Goal: Information Seeking & Learning: Learn about a topic

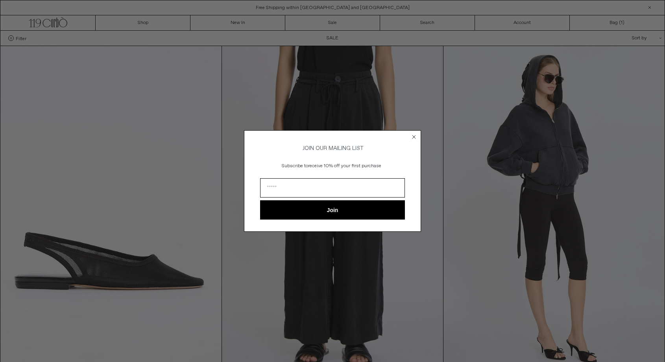
click at [413, 136] on icon "Close dialog" at bounding box center [413, 136] width 3 height 3
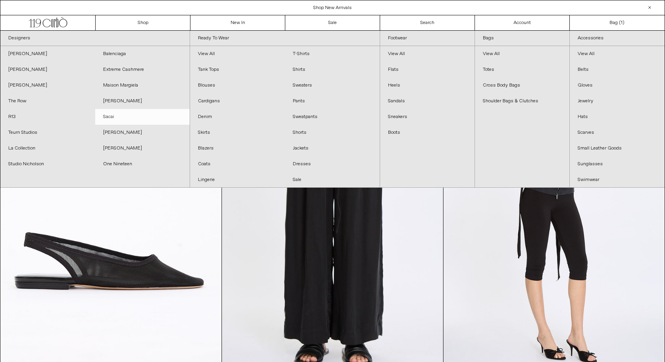
click at [113, 116] on link "Sacai" at bounding box center [142, 117] width 95 height 16
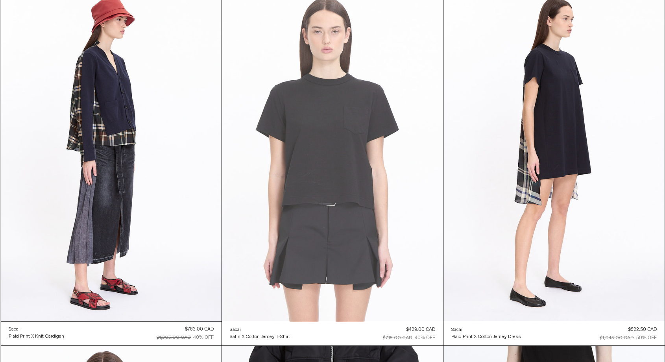
scroll to position [55, 0]
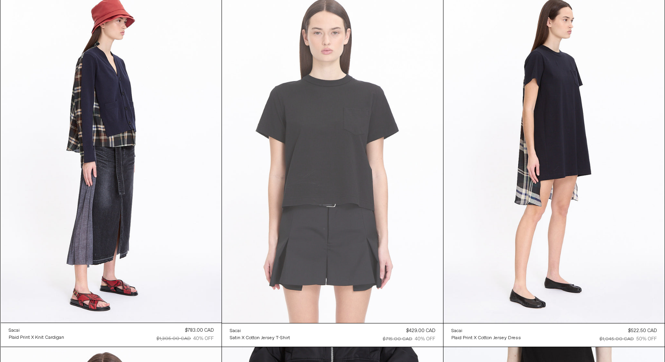
click at [340, 102] on at bounding box center [332, 157] width 221 height 332
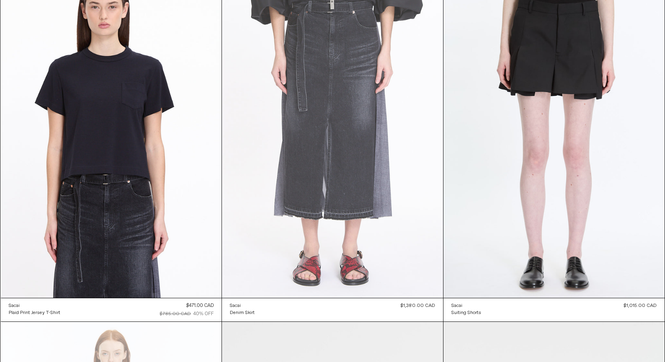
scroll to position [440, 0]
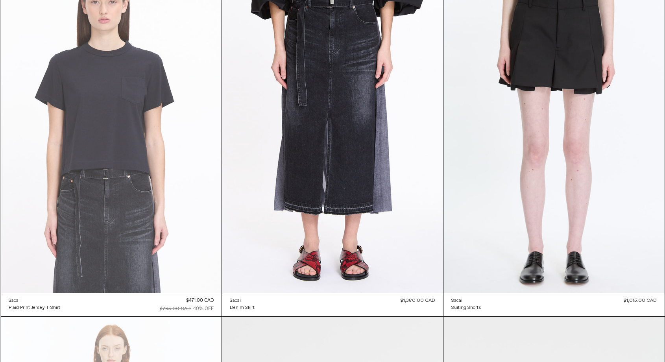
click at [126, 129] on at bounding box center [111, 126] width 221 height 331
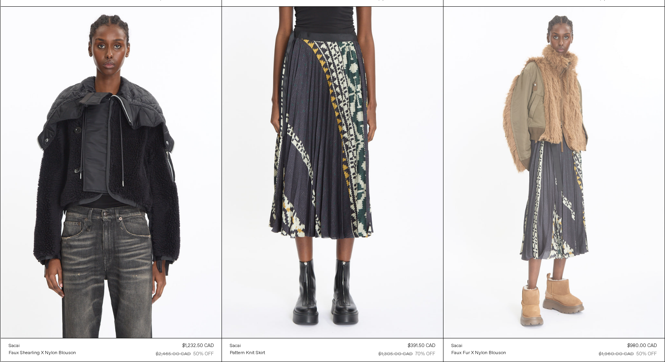
scroll to position [1460, 0]
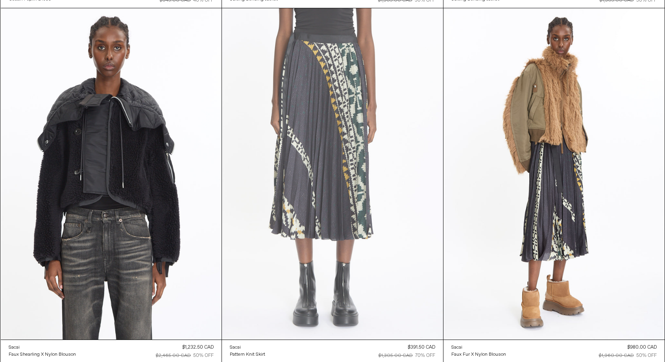
click at [359, 109] on at bounding box center [332, 174] width 221 height 332
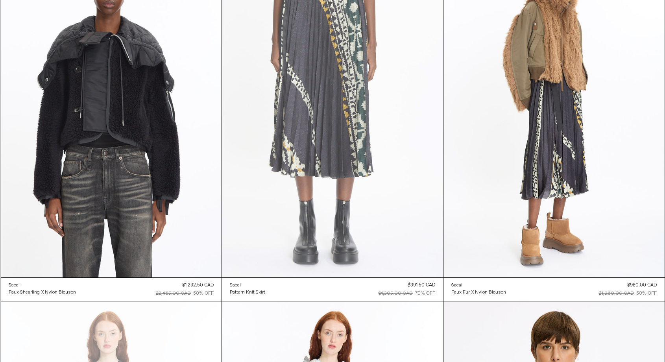
scroll to position [1521, 0]
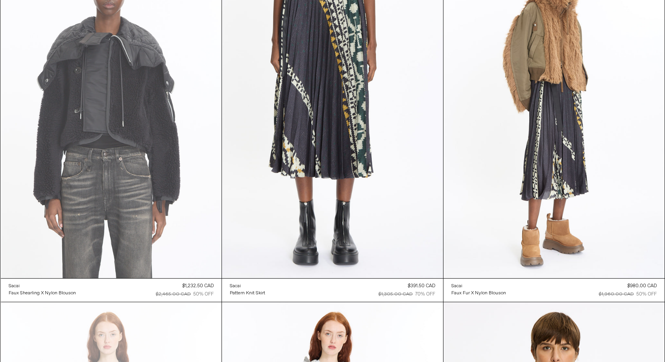
click at [79, 48] on at bounding box center [111, 112] width 221 height 331
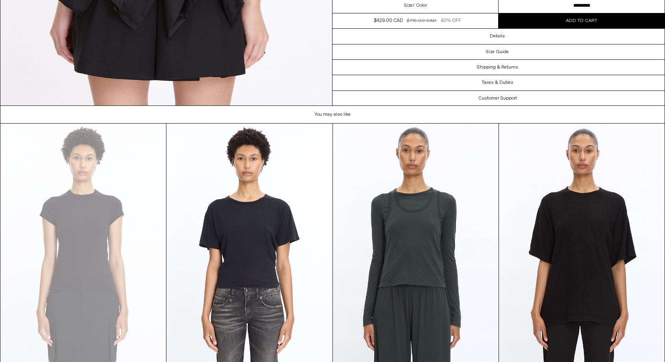
scroll to position [1601, 0]
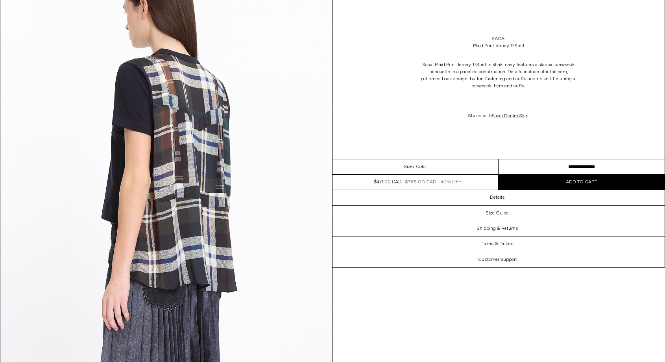
scroll to position [922, 0]
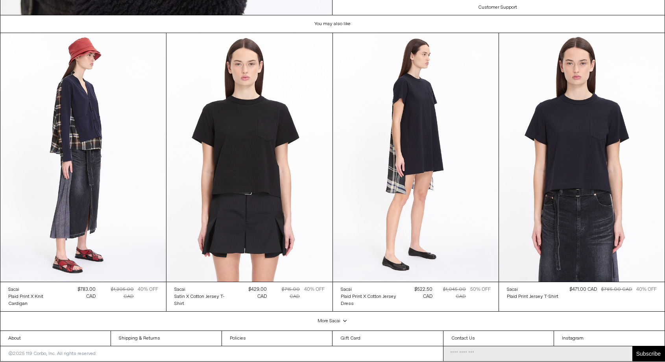
scroll to position [2520, 0]
